Goal: Information Seeking & Learning: Learn about a topic

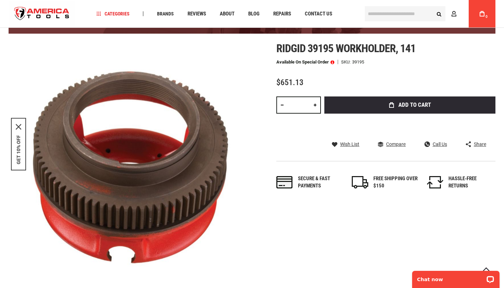
click at [374, 1] on div "Navigation Categories Plumbing Tools Drain Cleaning Diagnostics Pressing Saws" at bounding box center [252, 13] width 487 height 27
click at [260, 1] on div "Navigation Categories Plumbing Tools Drain Cleaning Diagnostics Pressing Diagno…" at bounding box center [226, 13] width 268 height 27
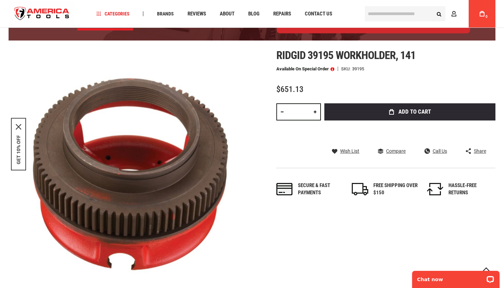
scroll to position [79, 0]
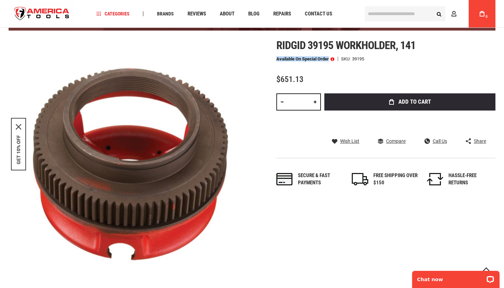
drag, startPoint x: 277, startPoint y: 59, endPoint x: 338, endPoint y: 58, distance: 61.1
click at [338, 58] on div "Available on Special Order SKU 39195" at bounding box center [386, 59] width 219 height 5
click at [335, 58] on span at bounding box center [333, 59] width 4 height 5
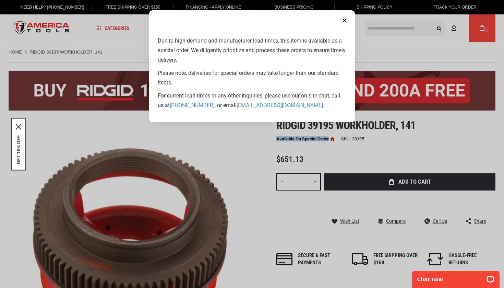
click at [346, 24] on button "Close" at bounding box center [345, 21] width 14 height 14
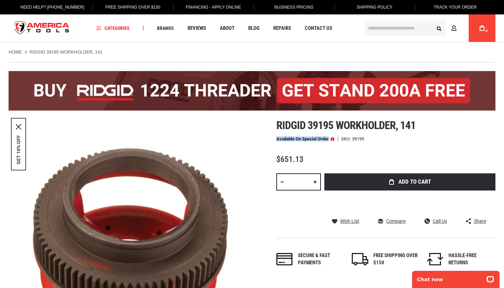
click at [305, 134] on div "Ridgid 39195 workholder, 141 Available on Special Order SKU 39195 $651.13 Total…" at bounding box center [386, 199] width 219 height 161
drag, startPoint x: 278, startPoint y: 138, endPoint x: 323, endPoint y: 141, distance: 44.7
click at [322, 141] on p "Available on Special Order" at bounding box center [306, 139] width 58 height 5
click at [323, 141] on p "Available on Special Order" at bounding box center [306, 139] width 58 height 5
drag, startPoint x: 329, startPoint y: 139, endPoint x: 276, endPoint y: 138, distance: 53.2
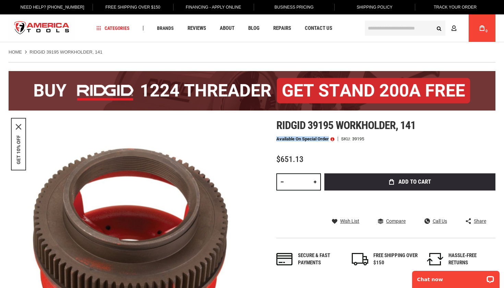
click at [276, 138] on div "Skip to the end of the images gallery Skip to the beginning of the images galle…" at bounding box center [252, 241] width 487 height 244
drag, startPoint x: 276, startPoint y: 138, endPoint x: 329, endPoint y: 139, distance: 52.9
click at [329, 139] on div "Skip to the end of the images gallery Skip to the beginning of the images galle…" at bounding box center [252, 241] width 487 height 244
click at [329, 139] on p "Available on Special Order" at bounding box center [306, 139] width 58 height 5
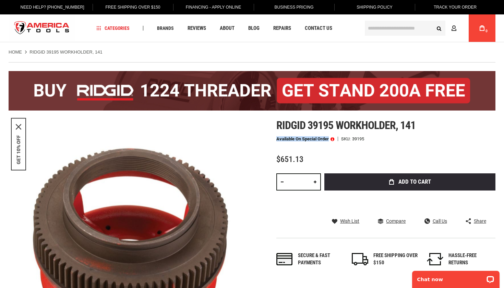
drag, startPoint x: 277, startPoint y: 138, endPoint x: 329, endPoint y: 138, distance: 52.2
click at [329, 138] on p "Available on Special Order" at bounding box center [306, 139] width 58 height 5
click at [332, 134] on div "Ridgid 39195 workholder, 141 Available on Special Order SKU 39195 $651.13 Total…" at bounding box center [386, 199] width 219 height 161
drag, startPoint x: 277, startPoint y: 139, endPoint x: 329, endPoint y: 139, distance: 51.8
click at [329, 139] on p "Available on Special Order" at bounding box center [306, 139] width 58 height 5
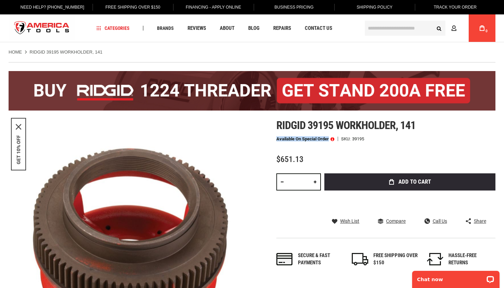
click at [329, 139] on p "Available on Special Order" at bounding box center [306, 139] width 58 height 5
drag, startPoint x: 329, startPoint y: 138, endPoint x: 276, endPoint y: 137, distance: 53.5
click at [276, 137] on div "Skip to the end of the images gallery Skip to the beginning of the images galle…" at bounding box center [252, 241] width 487 height 244
click at [305, 131] on span "Ridgid 39195 workholder, 141" at bounding box center [346, 125] width 139 height 13
drag, startPoint x: 276, startPoint y: 138, endPoint x: 329, endPoint y: 138, distance: 53.2
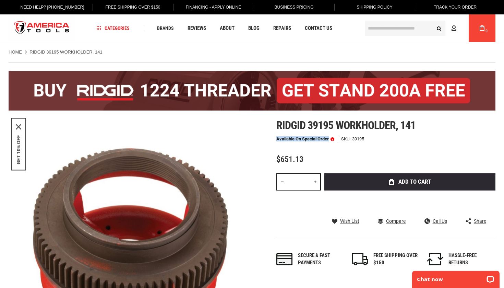
click at [329, 138] on div "Skip to the end of the images gallery Skip to the beginning of the images galle…" at bounding box center [252, 241] width 487 height 244
click at [327, 135] on div "Ridgid 39195 workholder, 141 Available on Special Order SKU 39195 $651.13 Total…" at bounding box center [386, 199] width 219 height 161
click at [330, 140] on link at bounding box center [331, 138] width 5 height 5
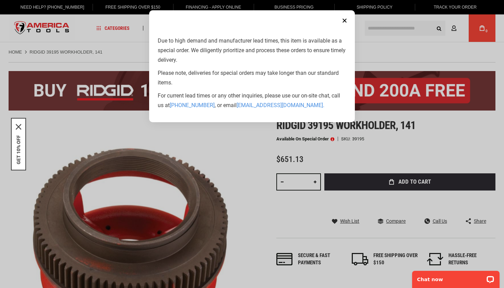
drag, startPoint x: 330, startPoint y: 140, endPoint x: 326, endPoint y: 135, distance: 7.1
click at [326, 135] on aside "Close Due to high demand and manufacturer lead times, this item is available as…" at bounding box center [252, 144] width 504 height 288
click at [345, 22] on button "Close" at bounding box center [345, 21] width 14 height 14
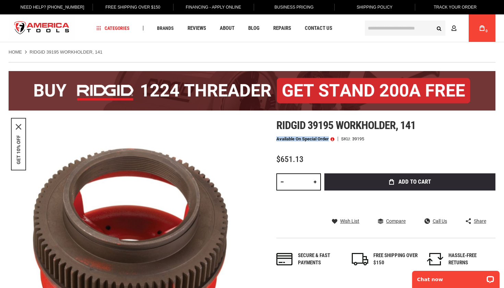
drag, startPoint x: 329, startPoint y: 138, endPoint x: 284, endPoint y: 132, distance: 45.7
click at [284, 132] on div "Ridgid 39195 workholder, 141 Available on Special Order SKU 39195 $651.13 Total…" at bounding box center [386, 199] width 219 height 161
drag, startPoint x: 276, startPoint y: 125, endPoint x: 340, endPoint y: 129, distance: 64.6
click at [340, 128] on div "Skip to the end of the images gallery Skip to the beginning of the images galle…" at bounding box center [252, 241] width 487 height 244
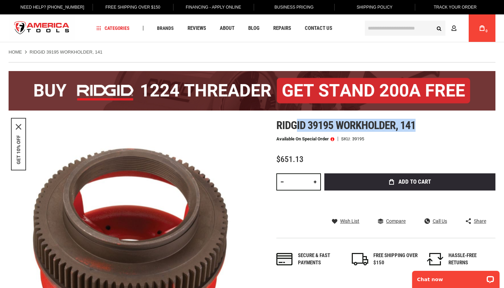
drag, startPoint x: 417, startPoint y: 123, endPoint x: 297, endPoint y: 121, distance: 120.1
click at [297, 121] on h1 "Ridgid 39195 workholder, 141" at bounding box center [386, 125] width 219 height 12
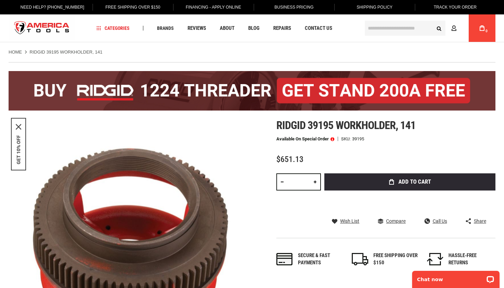
click at [280, 122] on span "Ridgid 39195 workholder, 141" at bounding box center [346, 125] width 139 height 13
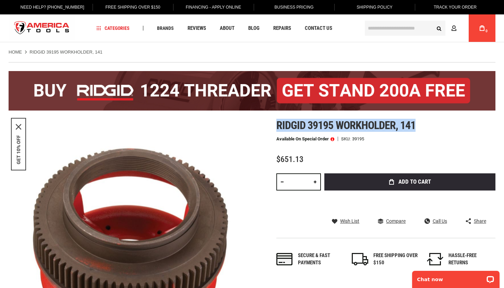
drag, startPoint x: 276, startPoint y: 124, endPoint x: 448, endPoint y: 129, distance: 172.0
click at [448, 129] on div "Skip to the end of the images gallery Skip to the beginning of the images galle…" at bounding box center [252, 241] width 487 height 244
click at [448, 129] on h1 "Ridgid 39195 workholder, 141" at bounding box center [386, 125] width 219 height 12
drag, startPoint x: 271, startPoint y: 124, endPoint x: 447, endPoint y: 123, distance: 175.4
click at [447, 123] on div "Skip to the end of the images gallery Skip to the beginning of the images galle…" at bounding box center [252, 241] width 487 height 244
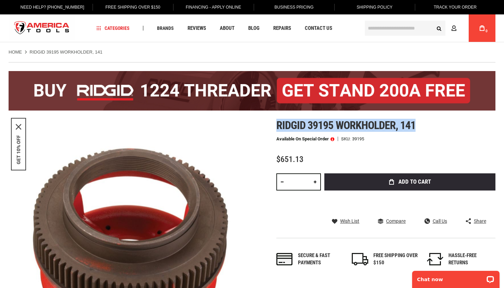
click at [447, 123] on h1 "Ridgid 39195 workholder, 141" at bounding box center [386, 125] width 219 height 12
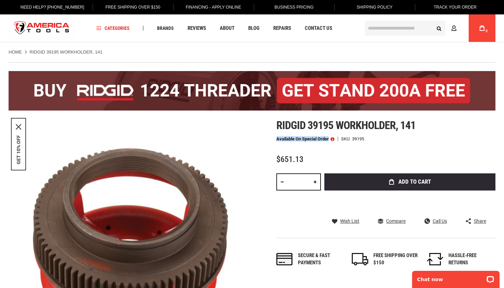
drag, startPoint x: 277, startPoint y: 140, endPoint x: 329, endPoint y: 140, distance: 52.5
click at [329, 140] on p "Available on Special Order" at bounding box center [306, 139] width 58 height 5
click at [399, 119] on span "Ridgid 39195 workholder, 141" at bounding box center [346, 125] width 139 height 13
